Goal: Task Accomplishment & Management: Manage account settings

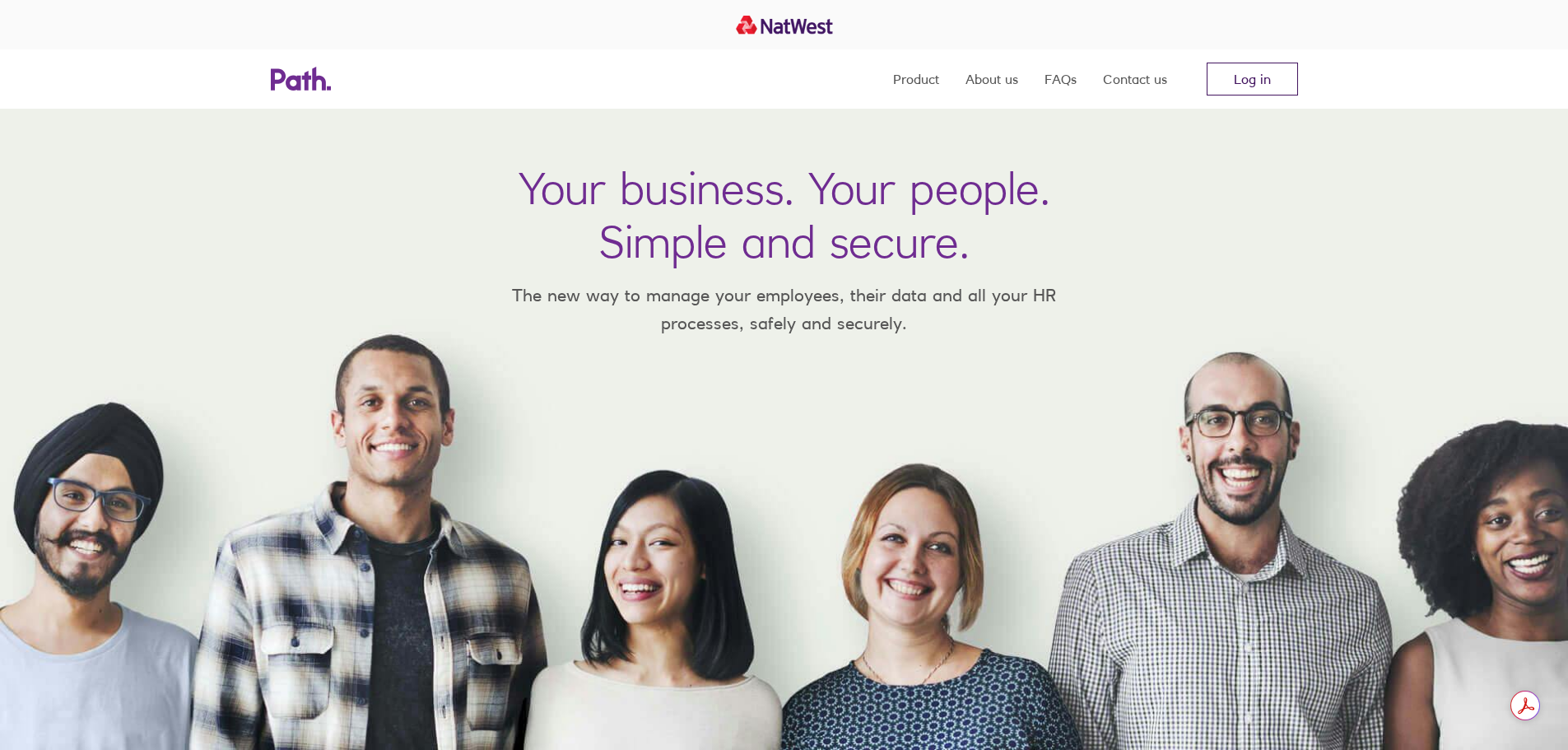
click at [1238, 84] on link "Log in" at bounding box center [1252, 79] width 91 height 33
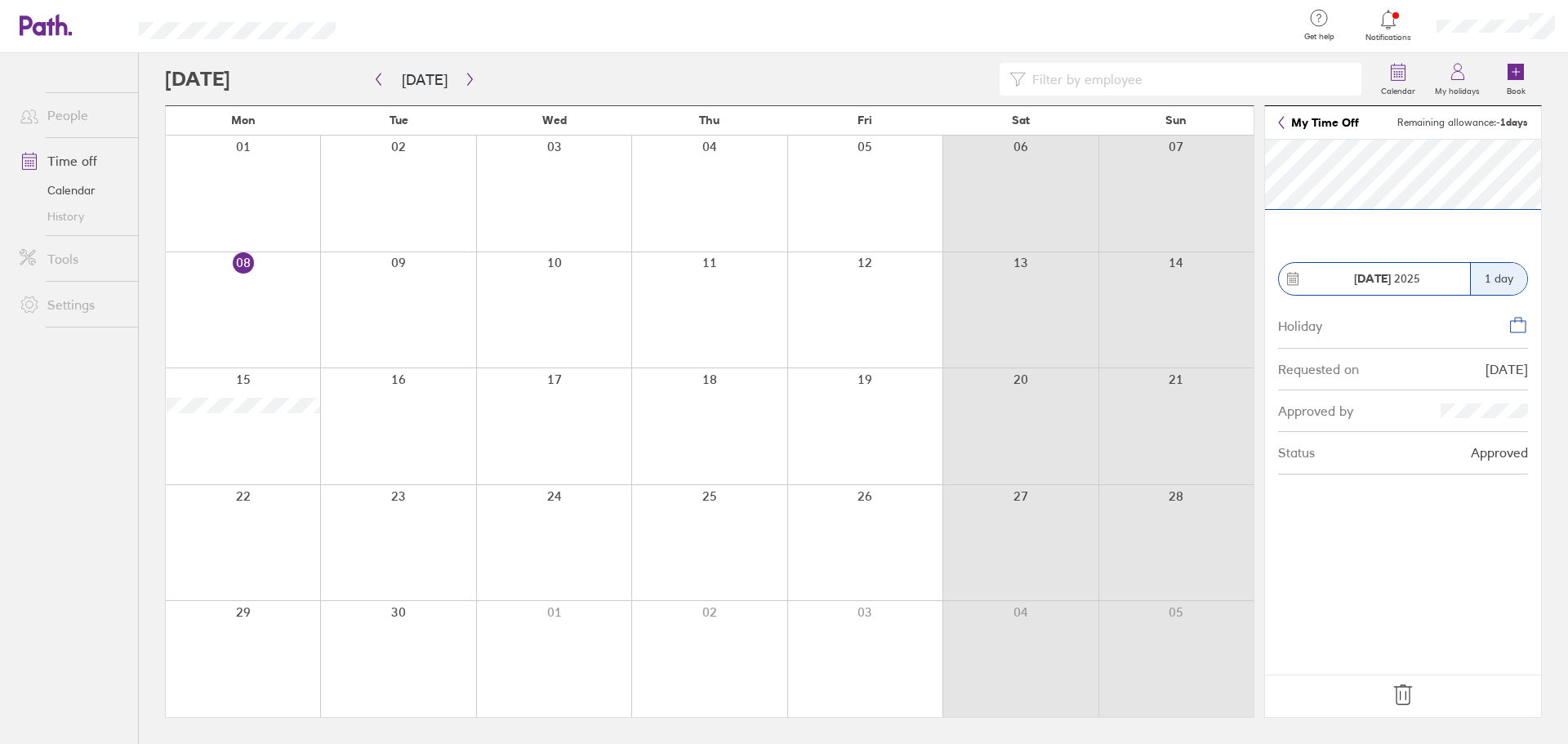
click at [1392, 707] on icon at bounding box center [1404, 695] width 26 height 26
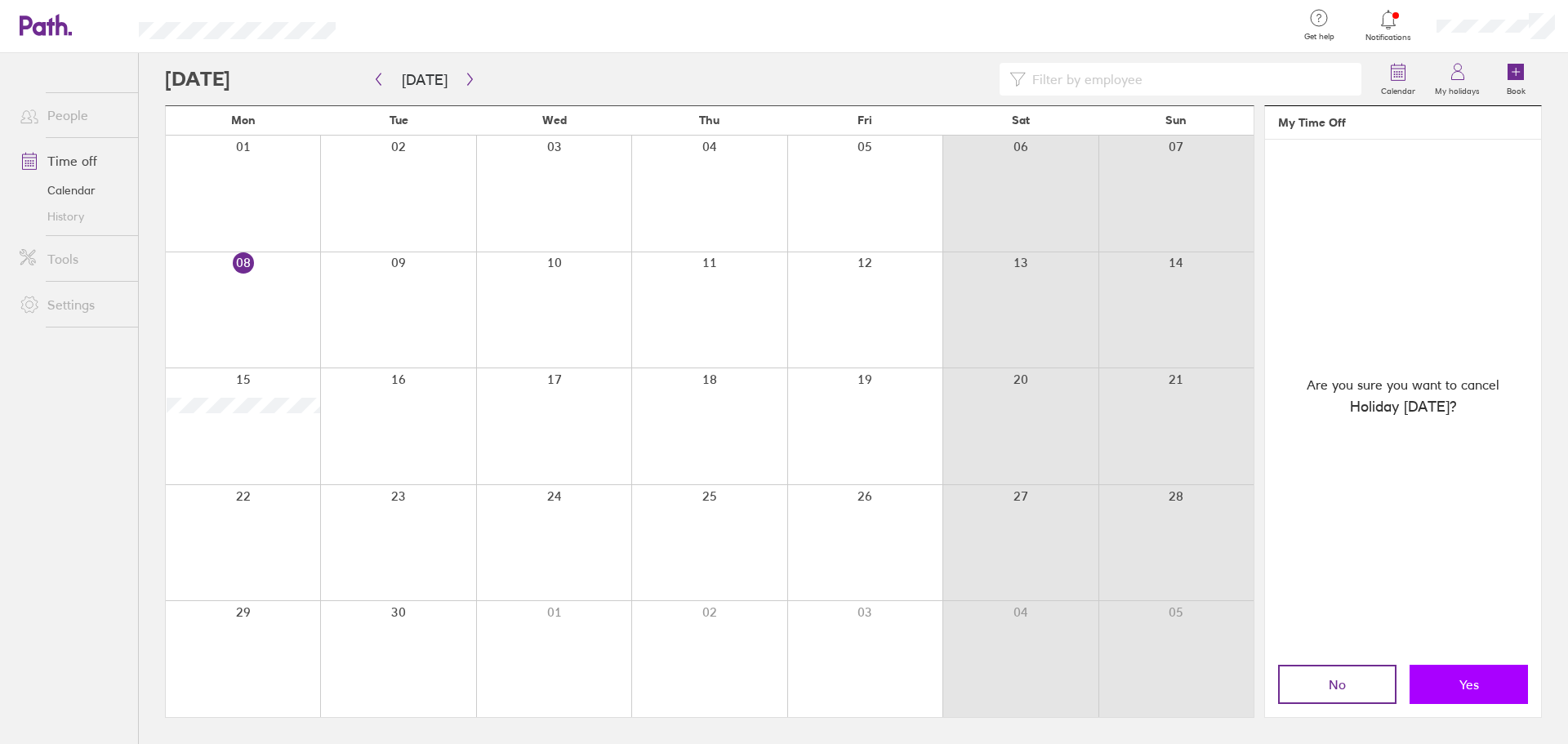
click at [1476, 692] on button "Yes" at bounding box center [1468, 685] width 118 height 39
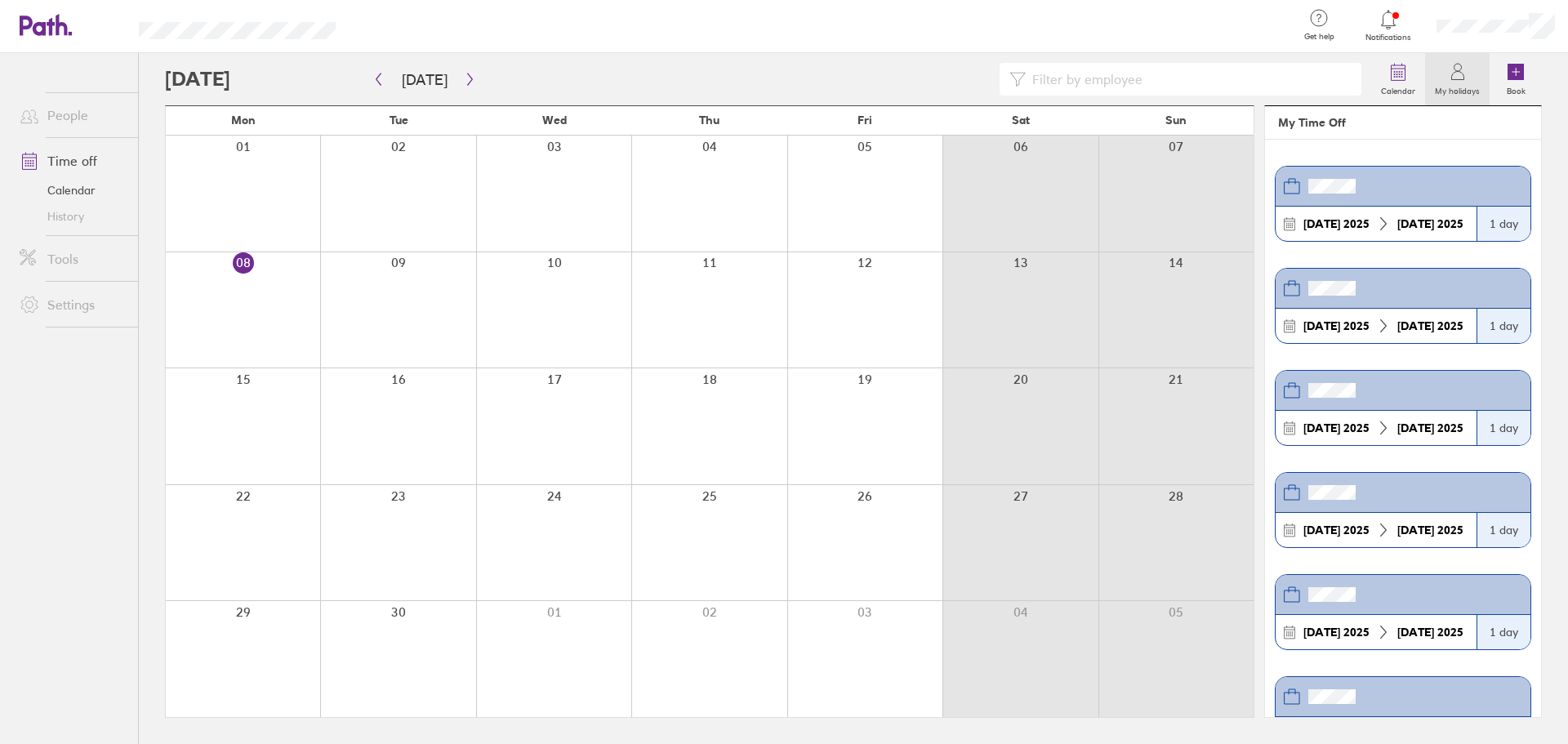
click at [1374, 20] on div at bounding box center [1389, 20] width 54 height 23
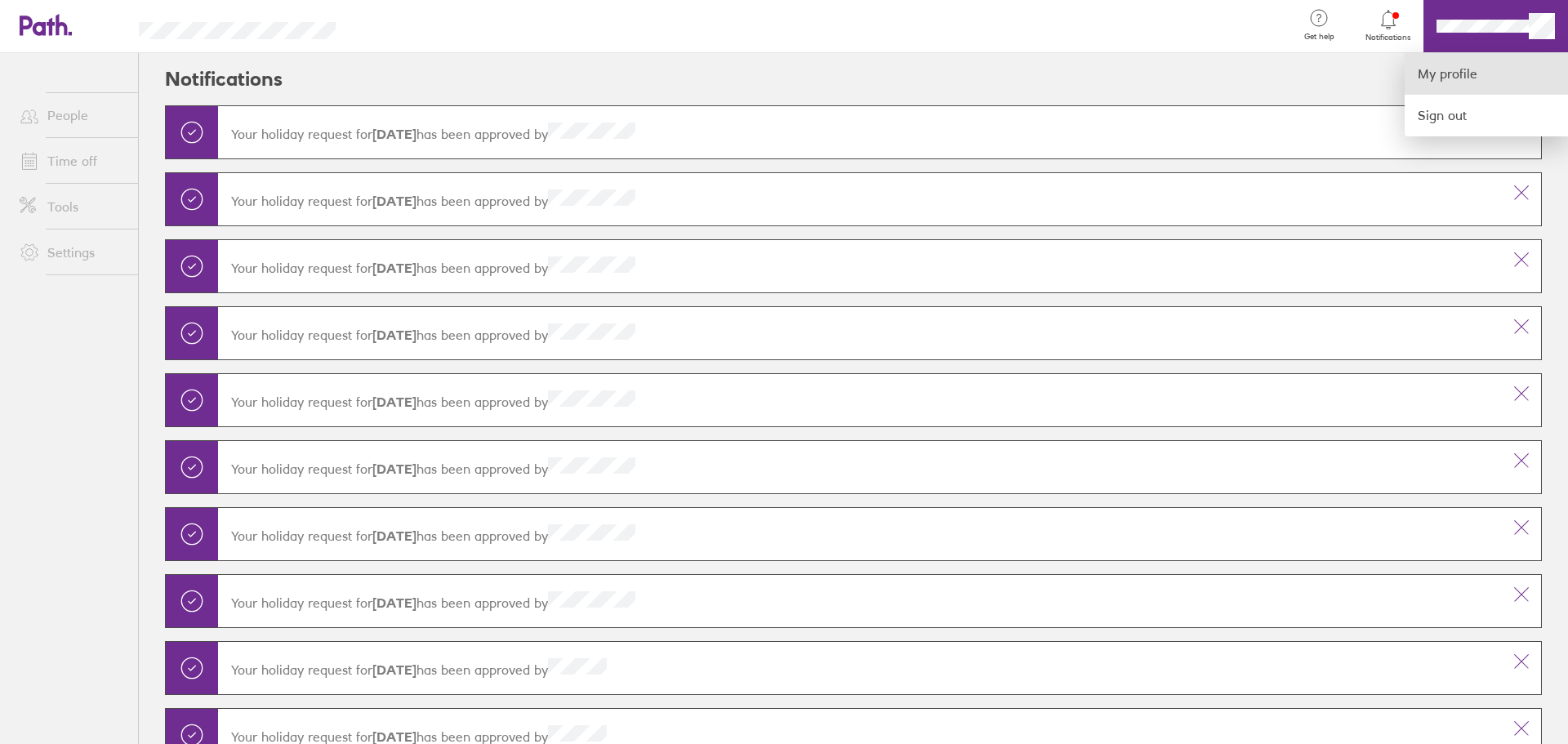
click at [1486, 70] on link "My profile" at bounding box center [1486, 74] width 163 height 41
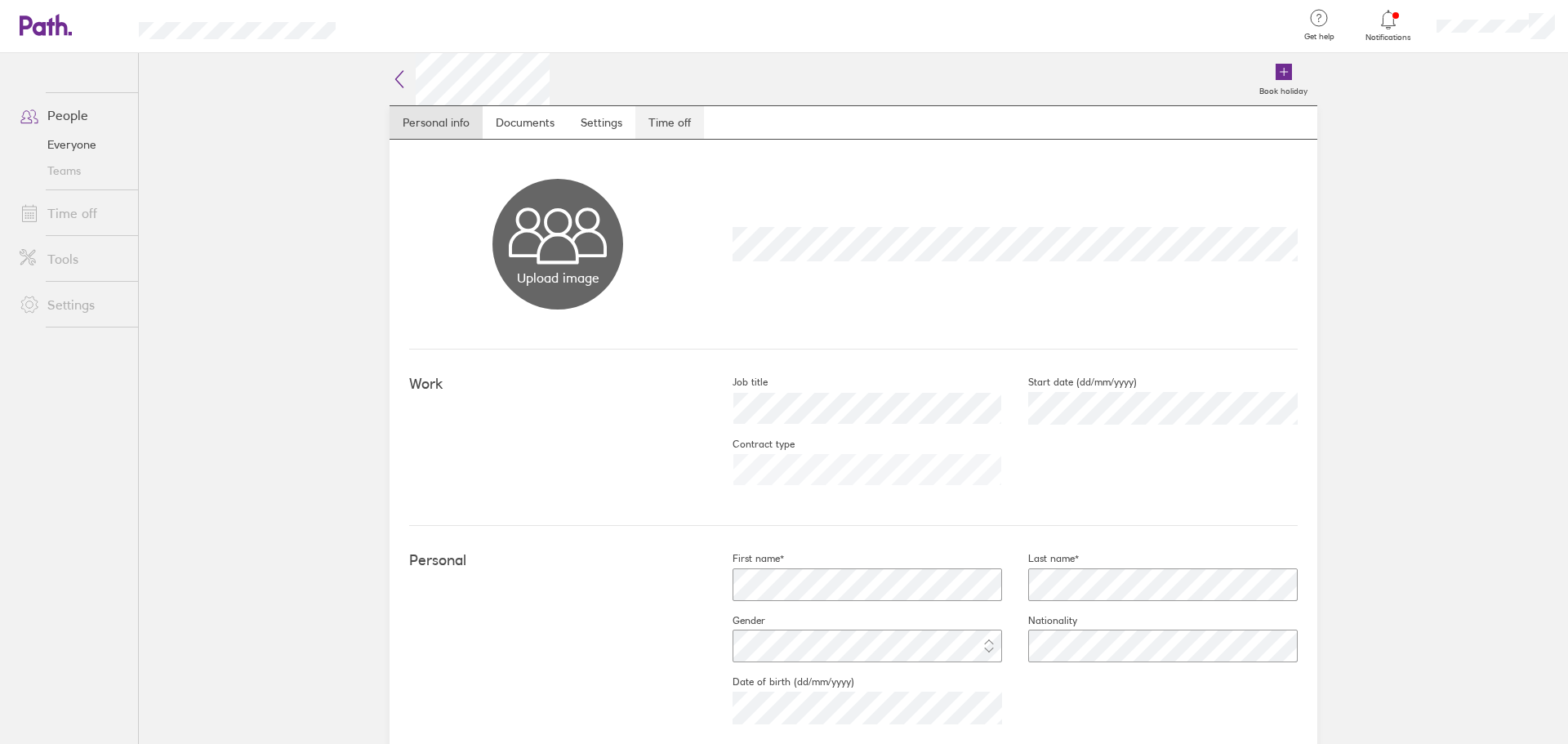
click at [672, 113] on link "Time off" at bounding box center [669, 122] width 69 height 33
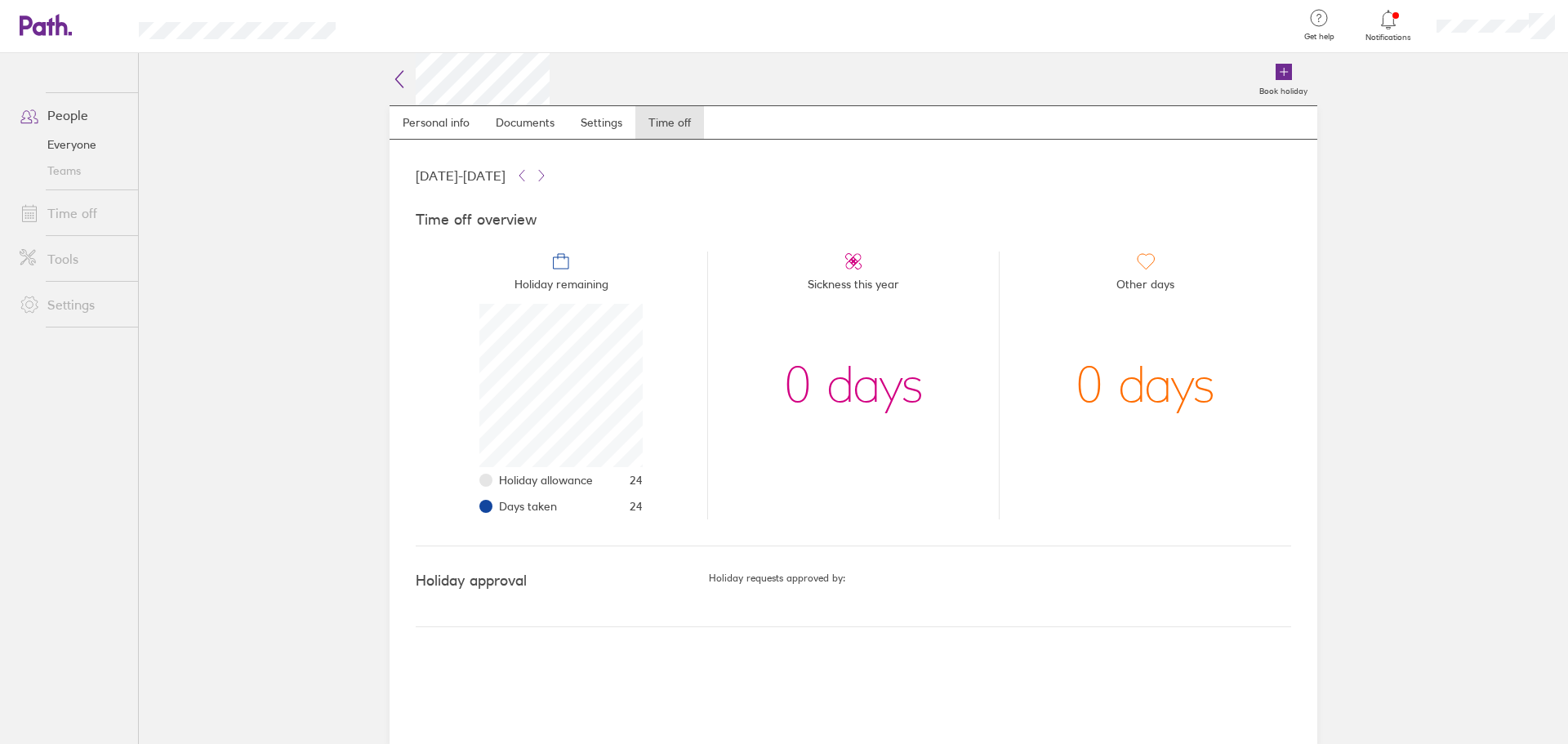
scroll to position [163, 163]
click at [629, 528] on div "Time off overview Holiday remaining Holiday allowance 24 Days taken 24 Sickness…" at bounding box center [853, 365] width 876 height 361
